Goal: Transaction & Acquisition: Purchase product/service

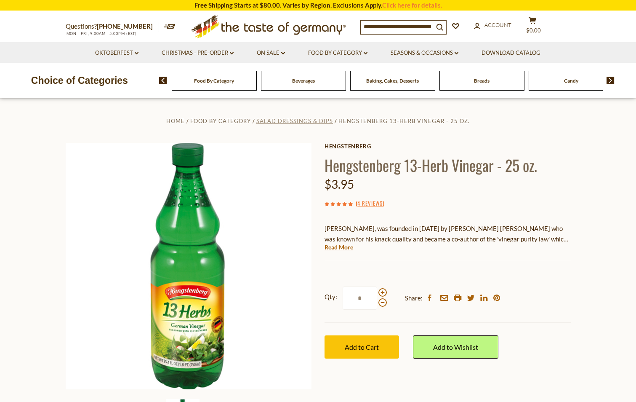
click at [305, 122] on span "Salad Dressings & Dips" at bounding box center [294, 120] width 77 height 7
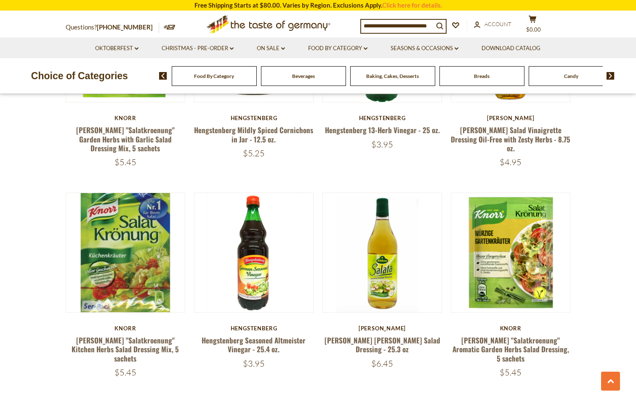
scroll to position [1684, 0]
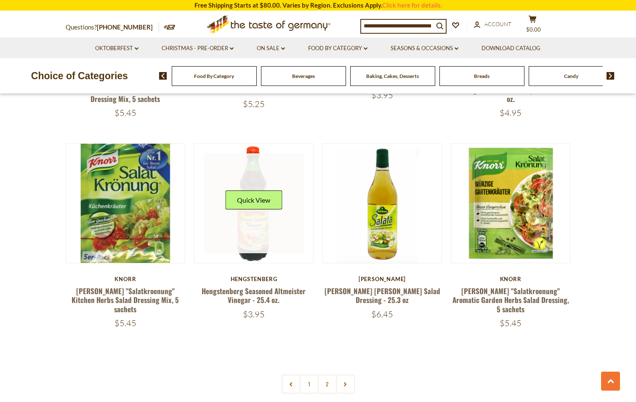
click at [261, 206] on link at bounding box center [254, 203] width 100 height 100
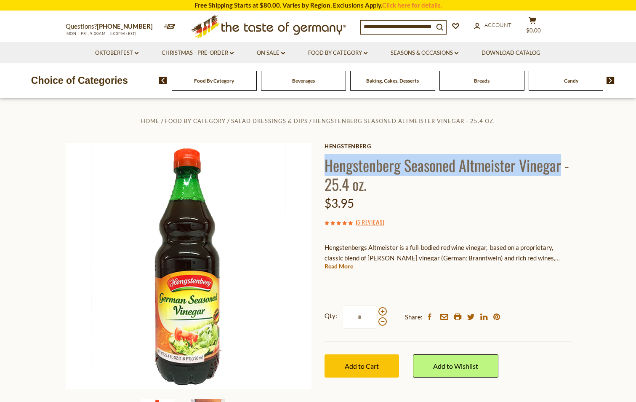
drag, startPoint x: 326, startPoint y: 165, endPoint x: 563, endPoint y: 165, distance: 237.4
click at [563, 165] on h1 "Hengstenberg Seasoned Altmeister Vinegar - 25.4 oz." at bounding box center [448, 174] width 246 height 38
drag, startPoint x: 563, startPoint y: 165, endPoint x: 506, endPoint y: 167, distance: 57.7
copy h1 "Hengstenberg Seasoned Altmeister Vinegar"
